Goal: Task Accomplishment & Management: Manage account settings

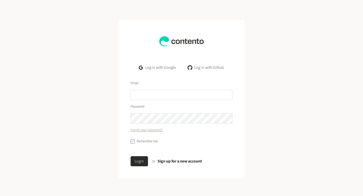
click at [153, 68] on link "Log in with Google" at bounding box center [157, 68] width 45 height 10
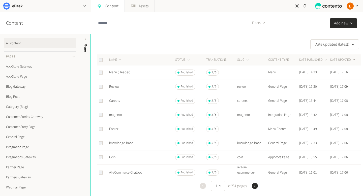
click at [124, 22] on input "text" at bounding box center [170, 23] width 151 height 10
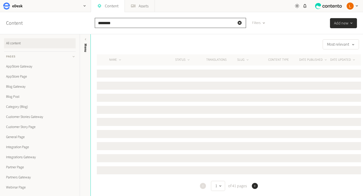
type input "********"
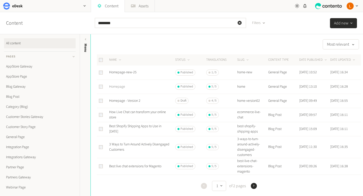
click at [118, 86] on link "Homepage" at bounding box center [117, 86] width 16 height 5
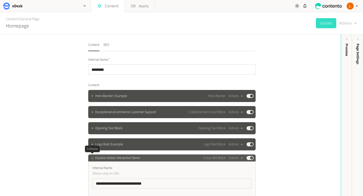
click at [93, 158] on icon "button" at bounding box center [92, 158] width 2 height 1
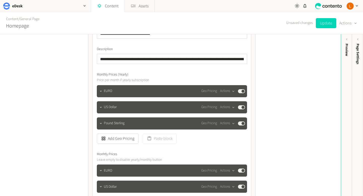
scroll to position [368, 0]
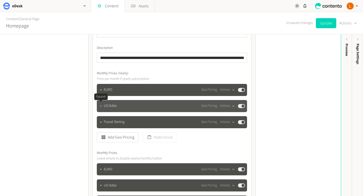
click at [102, 106] on icon "button" at bounding box center [101, 106] width 4 height 4
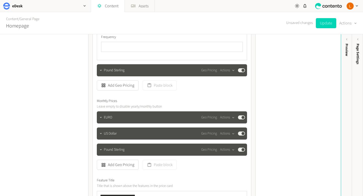
scroll to position [615, 0]
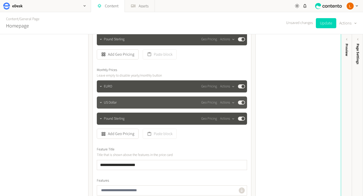
click at [144, 103] on div "US Dollar Geo Pricing Actions Published" at bounding box center [174, 103] width 141 height 6
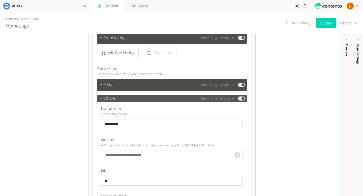
scroll to position [587, 0]
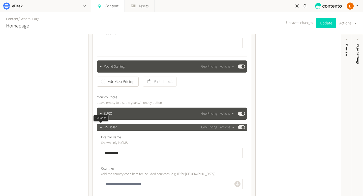
click at [101, 126] on icon "button" at bounding box center [101, 128] width 4 height 4
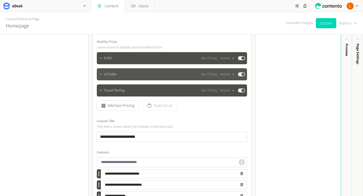
scroll to position [650, 0]
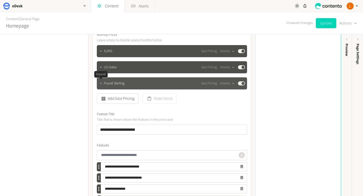
click at [101, 83] on icon "button" at bounding box center [101, 84] width 4 height 4
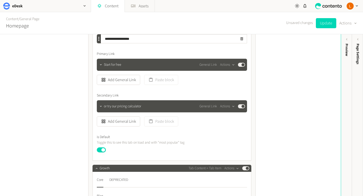
scroll to position [1018, 0]
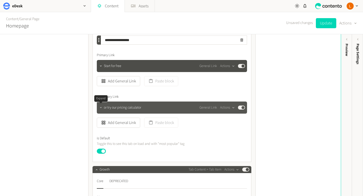
click at [101, 107] on icon "button" at bounding box center [101, 107] width 2 height 1
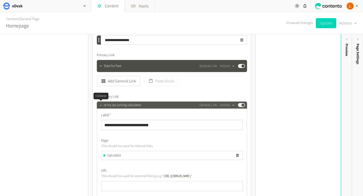
click at [101, 105] on icon "button" at bounding box center [101, 105] width 2 height 1
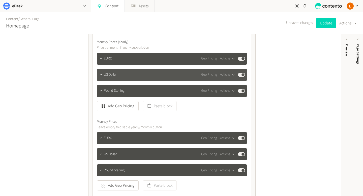
scroll to position [1245, 0]
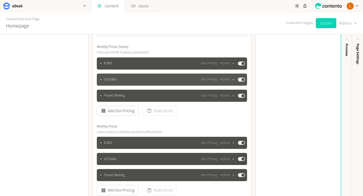
click at [127, 79] on div "US Dollar Geo Pricing Actions Published" at bounding box center [174, 80] width 141 height 6
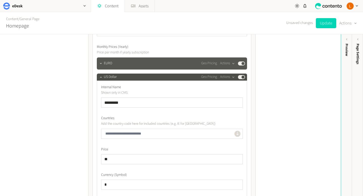
click at [129, 65] on div "EURO Geo Pricing Actions Published" at bounding box center [174, 64] width 141 height 6
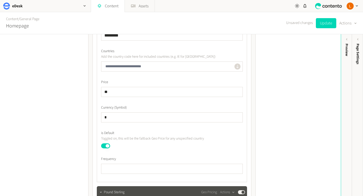
scroll to position [1631, 0]
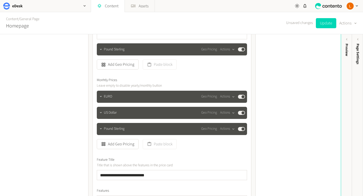
click at [146, 100] on div "EURO Geo Pricing Actions Published" at bounding box center [172, 97] width 150 height 12
click at [139, 96] on div "EURO Geo Pricing Actions Published" at bounding box center [174, 97] width 141 height 6
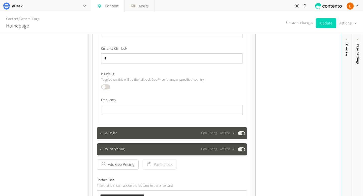
scroll to position [1806, 0]
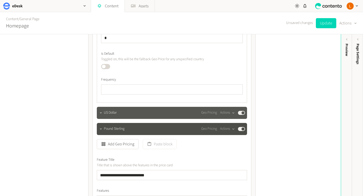
click at [129, 110] on div "US Dollar Geo Pricing Actions Published" at bounding box center [174, 113] width 141 height 6
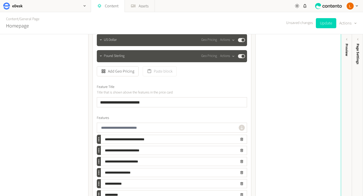
scroll to position [2468, 0]
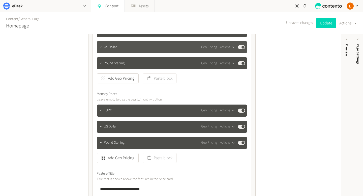
click at [122, 47] on div "US Dollar Geo Pricing Actions Published" at bounding box center [174, 47] width 141 height 6
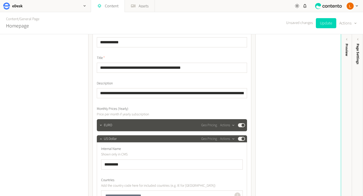
scroll to position [2406, 0]
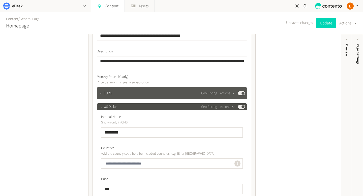
click at [134, 92] on div "EURO Geo Pricing Actions Published" at bounding box center [174, 93] width 141 height 6
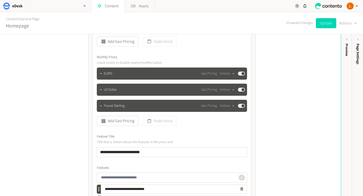
scroll to position [2862, 0]
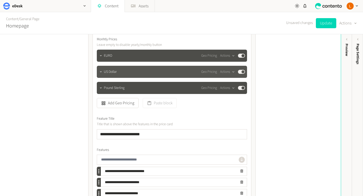
click at [135, 72] on div "US Dollar Geo Pricing Actions Published" at bounding box center [174, 72] width 141 height 6
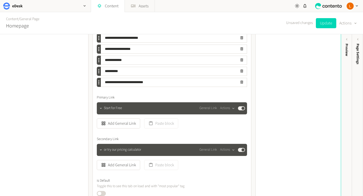
scroll to position [3318, 0]
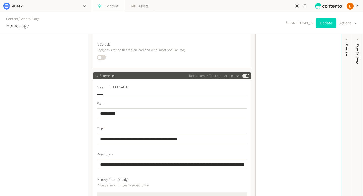
click at [114, 4] on link "Content" at bounding box center [108, 6] width 34 height 12
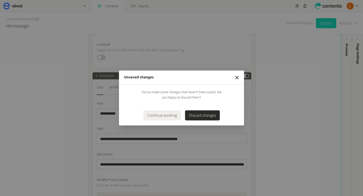
click at [209, 117] on button "Discard changes" at bounding box center [202, 115] width 35 height 10
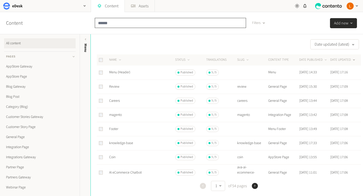
click at [118, 22] on input "text" at bounding box center [170, 23] width 151 height 10
type input "*******"
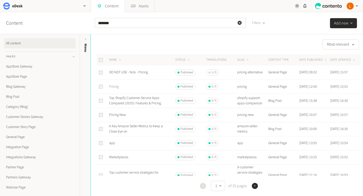
click at [116, 85] on link "Pricing" at bounding box center [114, 86] width 10 height 5
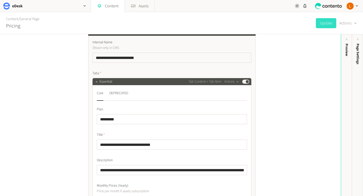
scroll to position [48, 0]
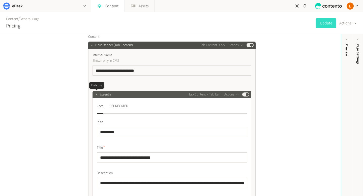
click at [97, 93] on icon "button" at bounding box center [97, 95] width 4 height 4
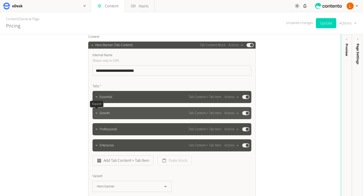
click at [98, 114] on icon "button" at bounding box center [97, 113] width 4 height 4
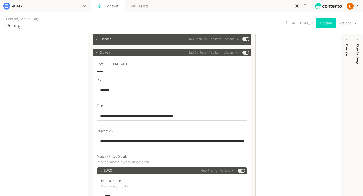
scroll to position [46, 0]
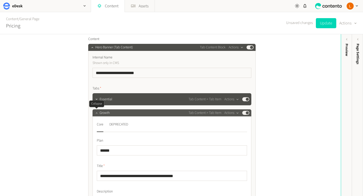
click at [97, 113] on icon "button" at bounding box center [97, 113] width 2 height 1
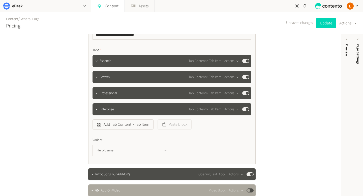
scroll to position [85, 0]
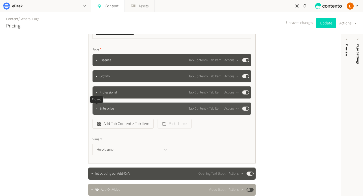
click at [97, 109] on icon "button" at bounding box center [97, 108] width 2 height 1
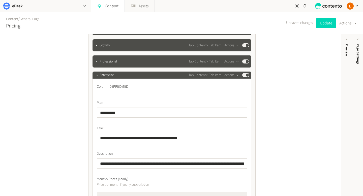
scroll to position [89, 0]
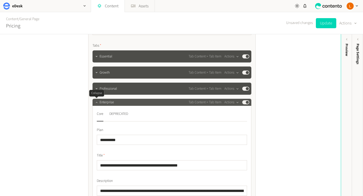
click at [96, 104] on icon "button" at bounding box center [97, 103] width 4 height 4
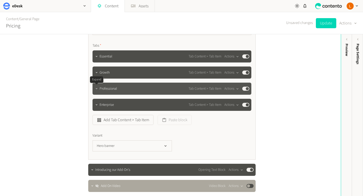
click at [98, 89] on icon "button" at bounding box center [97, 89] width 4 height 4
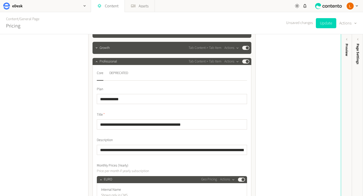
scroll to position [88, 0]
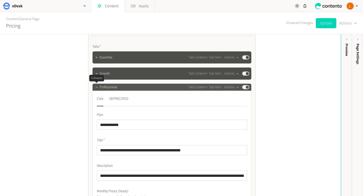
click at [97, 88] on icon "button" at bounding box center [97, 88] width 4 height 4
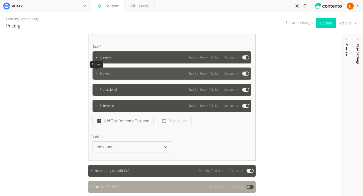
click at [98, 74] on button "button" at bounding box center [97, 73] width 6 height 6
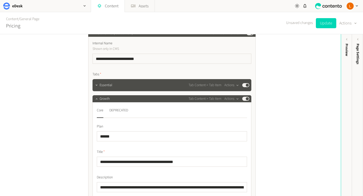
scroll to position [100, 0]
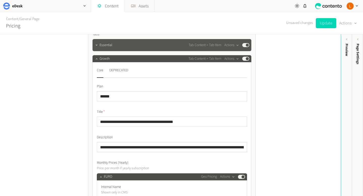
click at [119, 45] on div "Essential Tab Content > Tab Item Actions Published" at bounding box center [175, 45] width 150 height 6
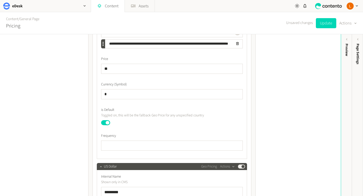
scroll to position [298, 0]
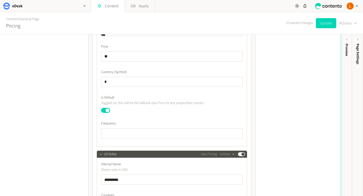
click at [107, 111] on button "Published" at bounding box center [105, 110] width 9 height 5
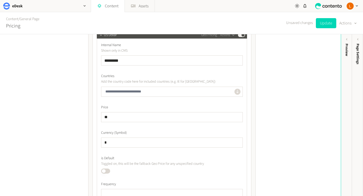
scroll to position [434, 0]
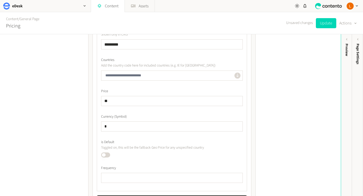
click at [106, 154] on button "Published" at bounding box center [105, 155] width 9 height 5
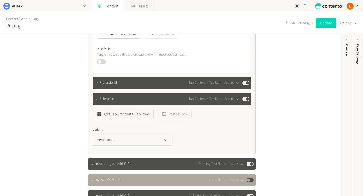
scroll to position [3398, 0]
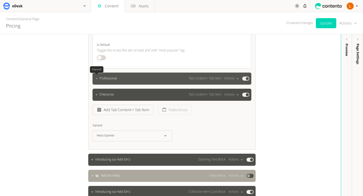
click at [98, 79] on icon "button" at bounding box center [97, 79] width 4 height 4
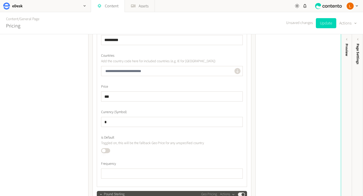
scroll to position [3776, 0]
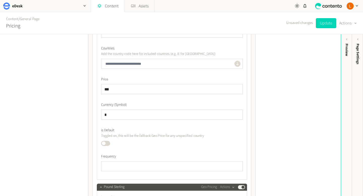
click at [104, 144] on button "Published" at bounding box center [105, 143] width 9 height 5
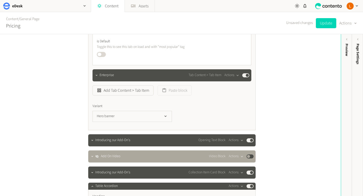
scroll to position [4964, 0]
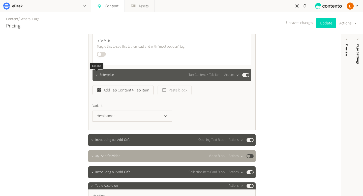
click at [96, 75] on icon "button" at bounding box center [97, 75] width 4 height 4
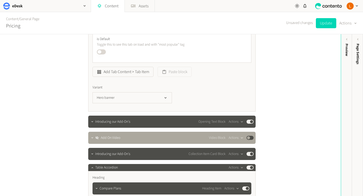
scroll to position [5534, 0]
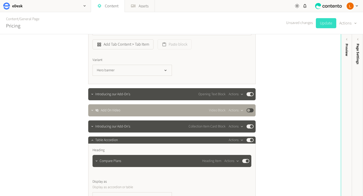
click at [324, 27] on button "Update" at bounding box center [326, 23] width 20 height 10
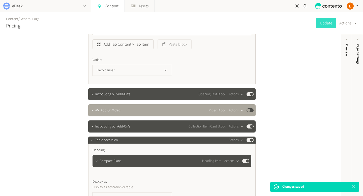
click at [84, 8] on icon "button" at bounding box center [84, 6] width 4 height 4
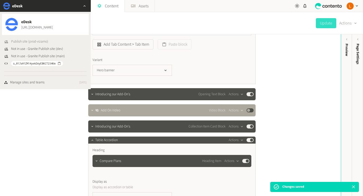
click at [17, 41] on span "Publish site (prod-vizamo)" at bounding box center [29, 41] width 37 height 5
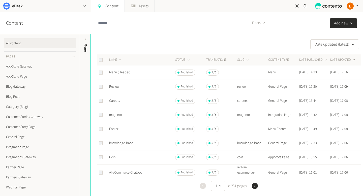
click at [111, 23] on input "text" at bounding box center [170, 23] width 151 height 10
type input "*"
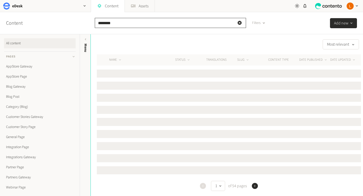
type input "********"
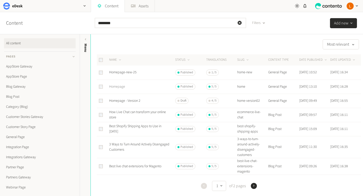
click at [119, 89] on link "Homepage" at bounding box center [117, 86] width 16 height 5
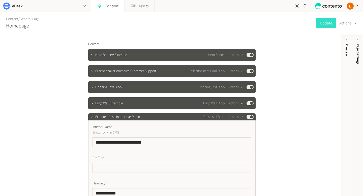
scroll to position [43, 0]
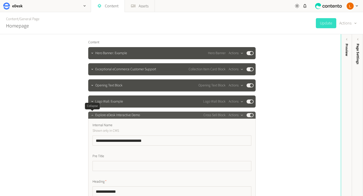
click at [93, 116] on icon "button" at bounding box center [93, 116] width 4 height 4
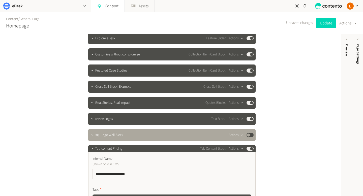
scroll to position [154, 0]
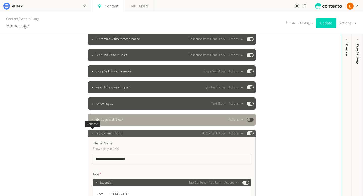
click at [93, 134] on icon "button" at bounding box center [93, 134] width 4 height 4
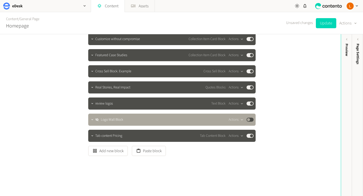
scroll to position [154, 0]
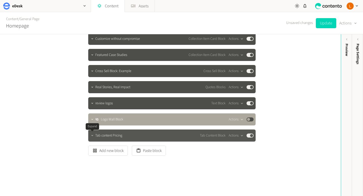
click at [94, 134] on icon "button" at bounding box center [93, 136] width 4 height 4
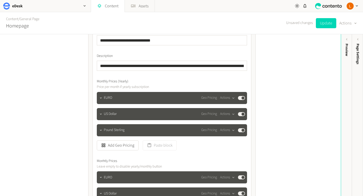
scroll to position [360, 0]
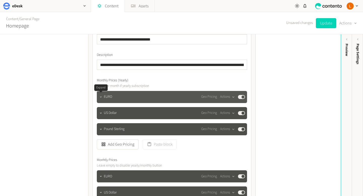
click at [102, 97] on icon "button" at bounding box center [101, 97] width 4 height 4
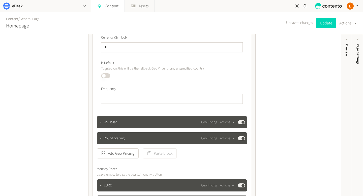
scroll to position [541, 0]
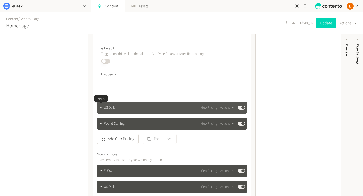
click at [103, 107] on button "button" at bounding box center [101, 107] width 6 height 6
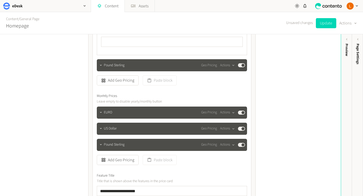
scroll to position [767, 0]
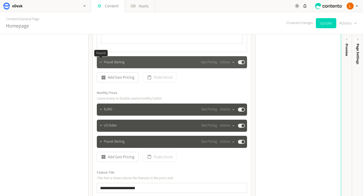
click at [102, 64] on icon "button" at bounding box center [101, 63] width 4 height 4
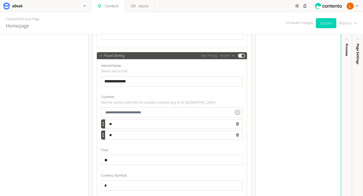
scroll to position [748, 0]
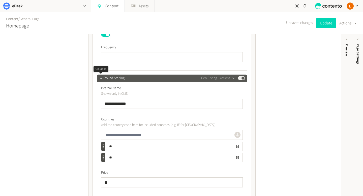
click at [102, 77] on icon "button" at bounding box center [101, 78] width 4 height 4
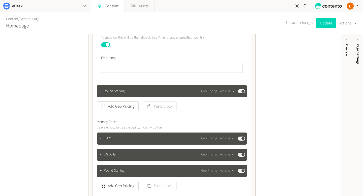
scroll to position [737, 0]
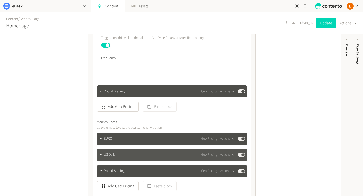
click at [124, 157] on div "US Dollar Geo Pricing Actions Published" at bounding box center [174, 155] width 141 height 6
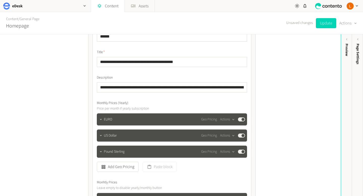
scroll to position [1350, 0]
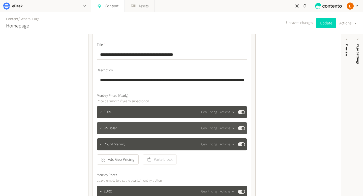
click at [139, 130] on div "US Dollar Geo Pricing Actions Published" at bounding box center [174, 128] width 141 height 6
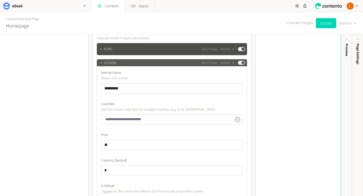
scroll to position [1399, 0]
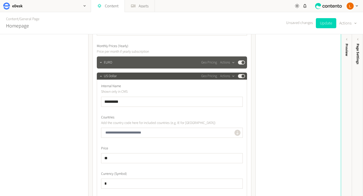
click at [141, 64] on div "EURO Geo Pricing Actions Published" at bounding box center [174, 63] width 141 height 6
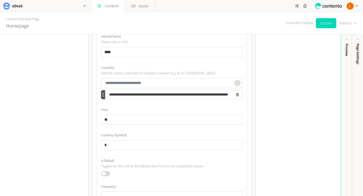
scroll to position [1424, 0]
